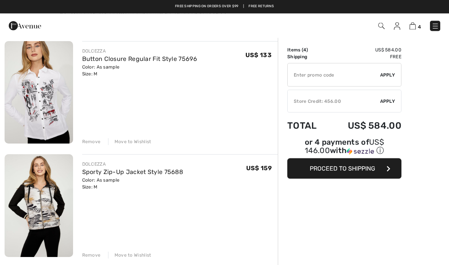
scroll to position [58, 0]
click at [96, 144] on div "Remove" at bounding box center [91, 142] width 19 height 7
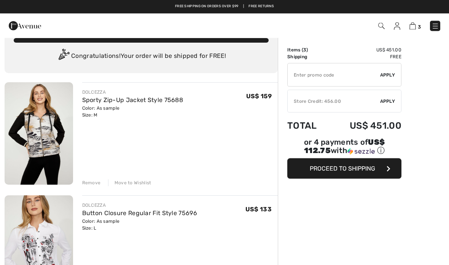
scroll to position [0, 0]
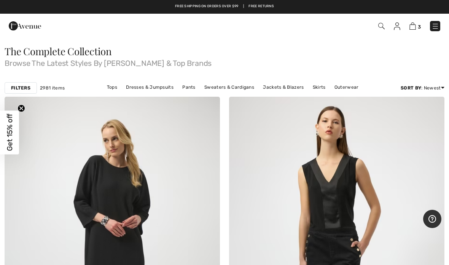
click at [283, 88] on link "Jackets & Blazers" at bounding box center [283, 87] width 48 height 10
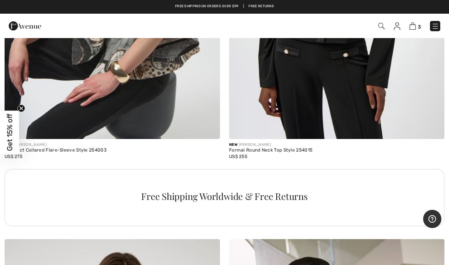
scroll to position [8670, 0]
